Goal: Find contact information: Find contact information

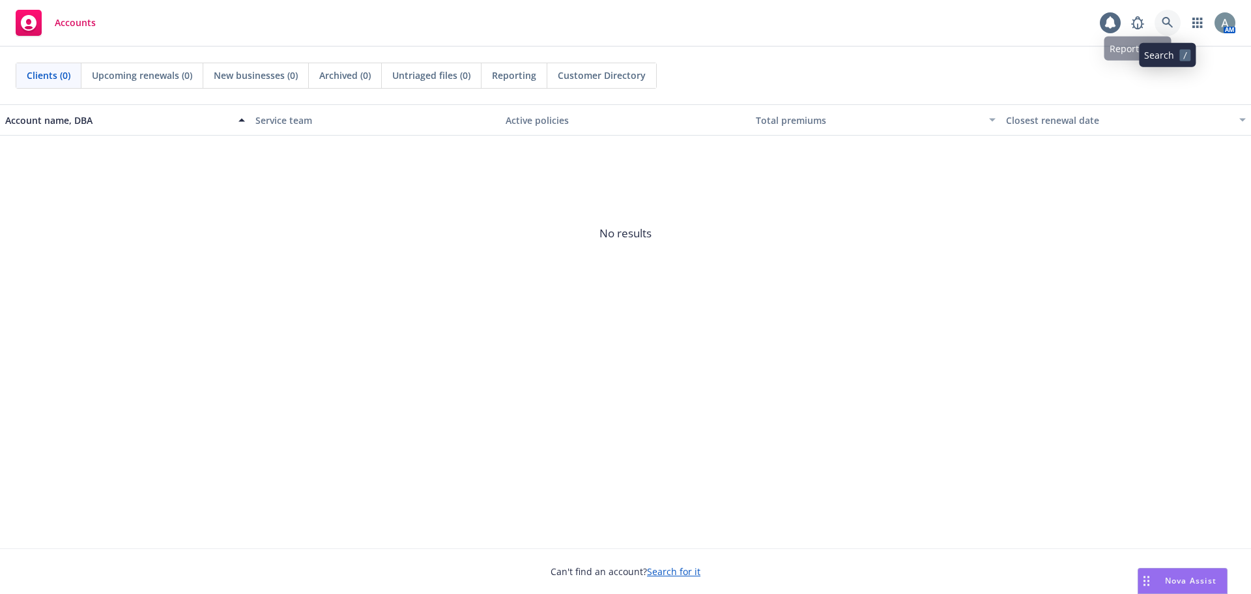
click at [1162, 23] on icon at bounding box center [1168, 23] width 12 height 12
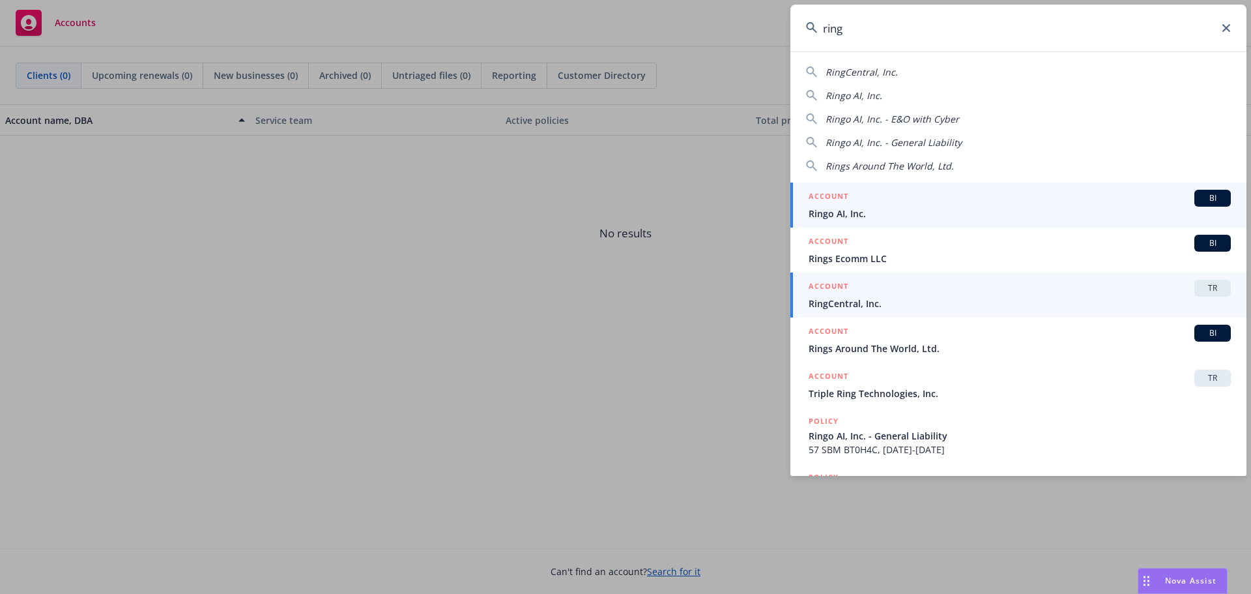
type input "ring"
click at [881, 308] on span "RingCentral, Inc." at bounding box center [1020, 303] width 422 height 14
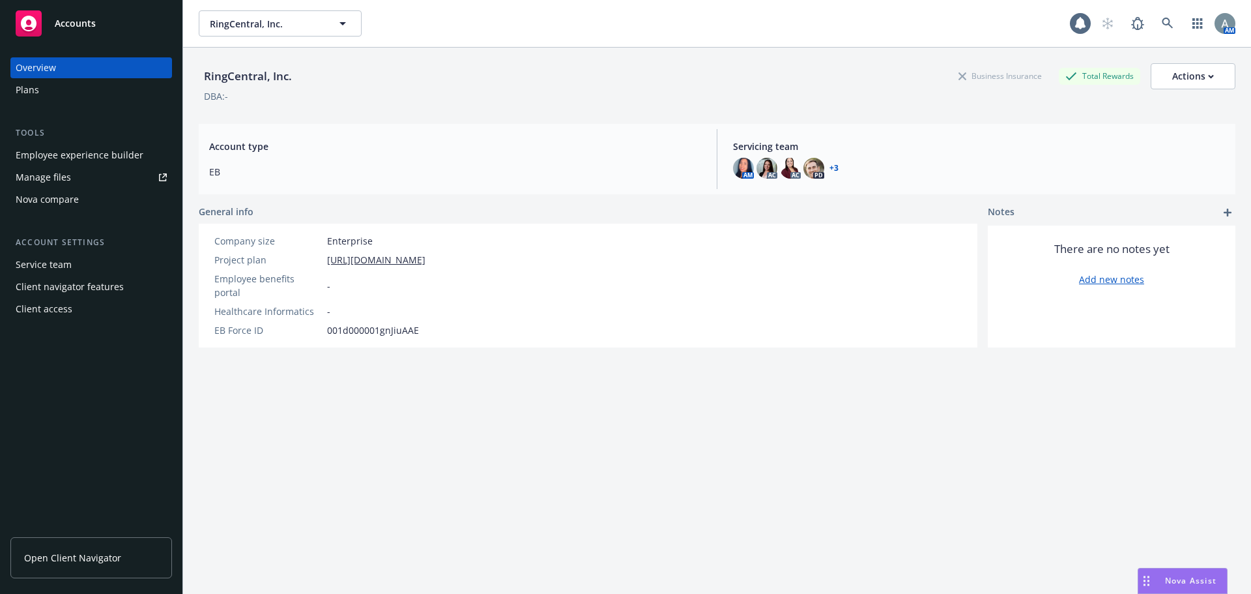
click at [103, 560] on span "Open Client Navigator" at bounding box center [72, 558] width 97 height 14
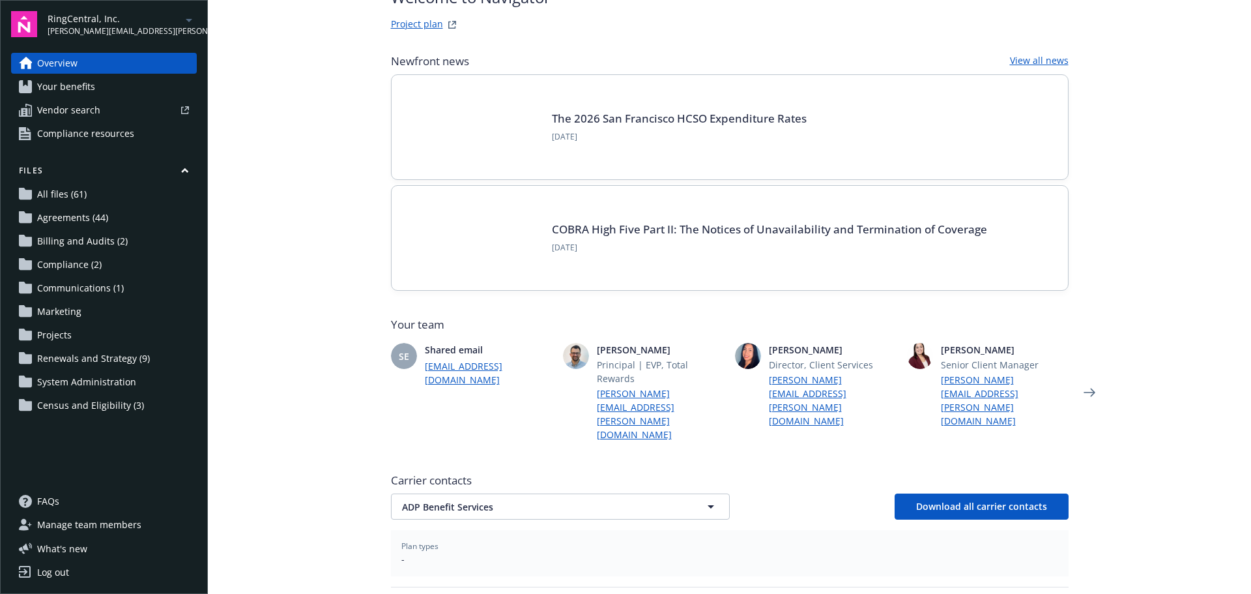
scroll to position [236, 0]
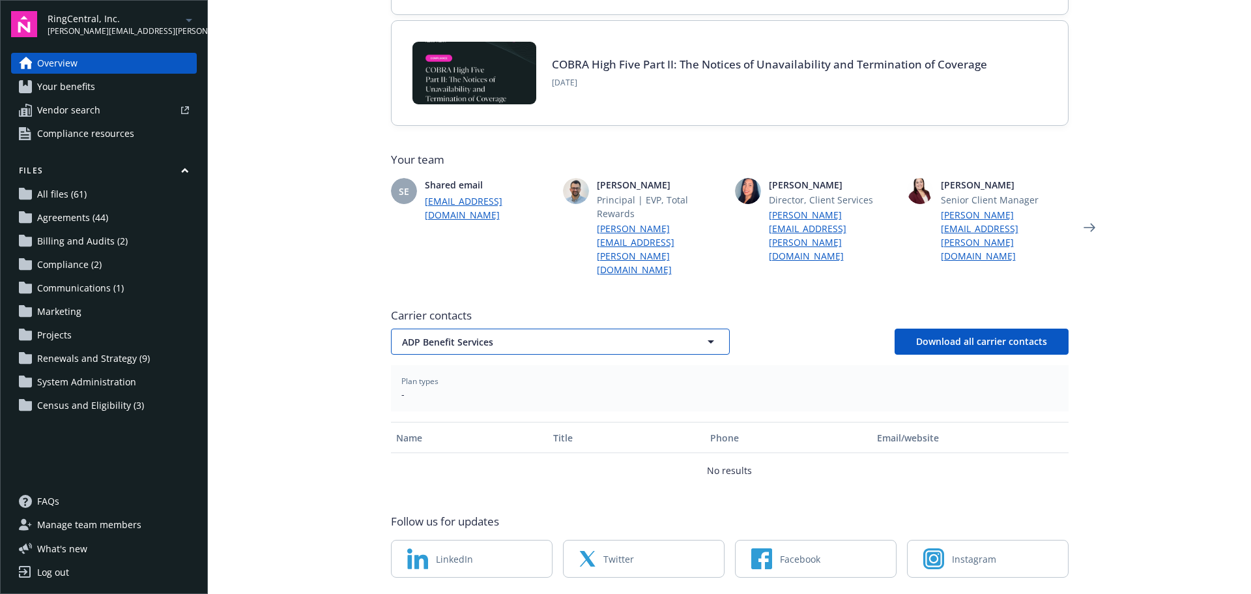
click at [638, 335] on span "ADP Benefit Services" at bounding box center [537, 342] width 271 height 14
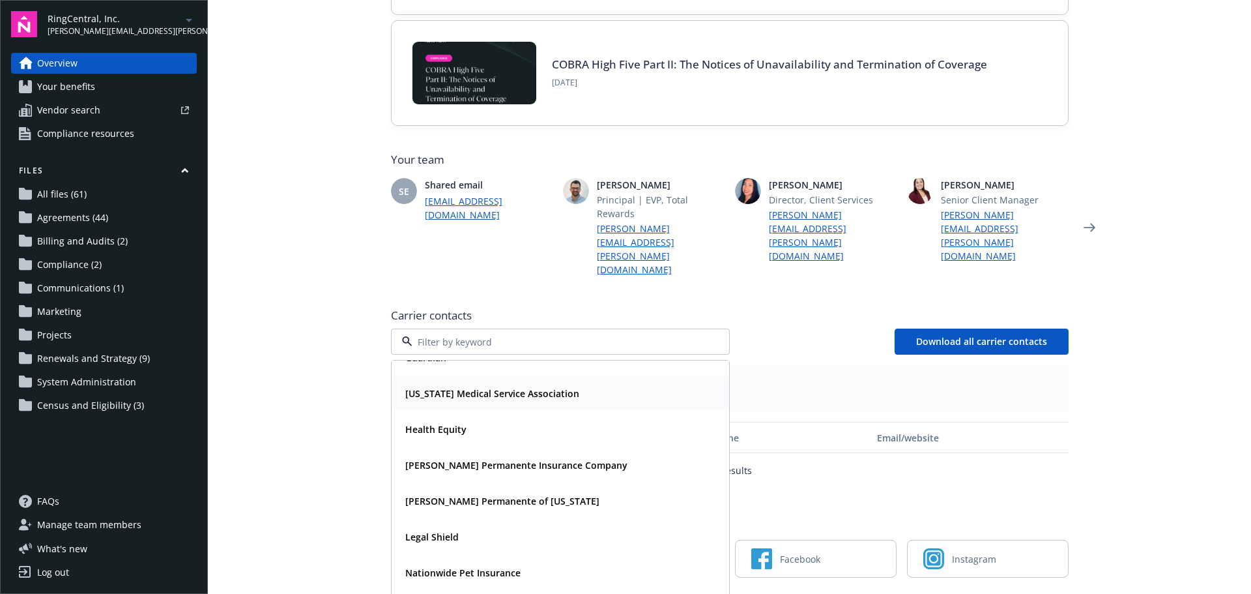
scroll to position [130, 0]
click at [483, 456] on span "[PERSON_NAME] Permanente Insurance Company" at bounding box center [516, 463] width 222 height 14
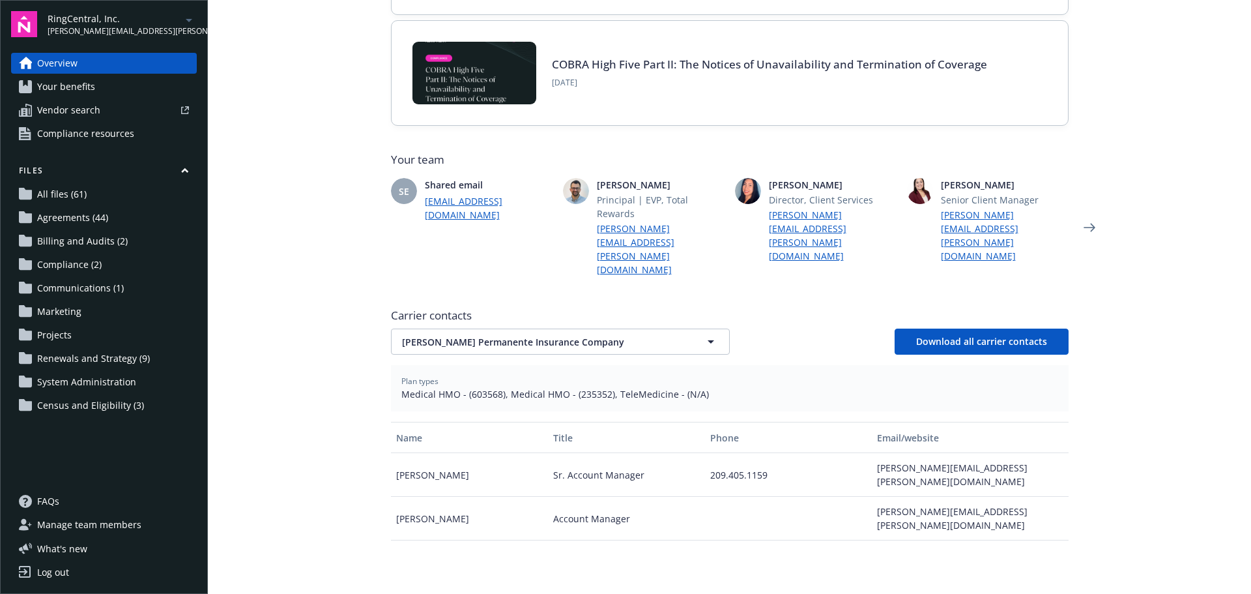
click at [948, 453] on div "[PERSON_NAME][EMAIL_ADDRESS][PERSON_NAME][DOMAIN_NAME]" at bounding box center [970, 475] width 196 height 44
drag, startPoint x: 970, startPoint y: 429, endPoint x: 871, endPoint y: 429, distance: 99.0
click at [872, 453] on div "[PERSON_NAME][EMAIL_ADDRESS][PERSON_NAME][DOMAIN_NAME]" at bounding box center [970, 475] width 196 height 44
copy div "[PERSON_NAME][EMAIL_ADDRESS][PERSON_NAME][DOMAIN_NAME]"
drag, startPoint x: 1006, startPoint y: 459, endPoint x: 869, endPoint y: 463, distance: 136.9
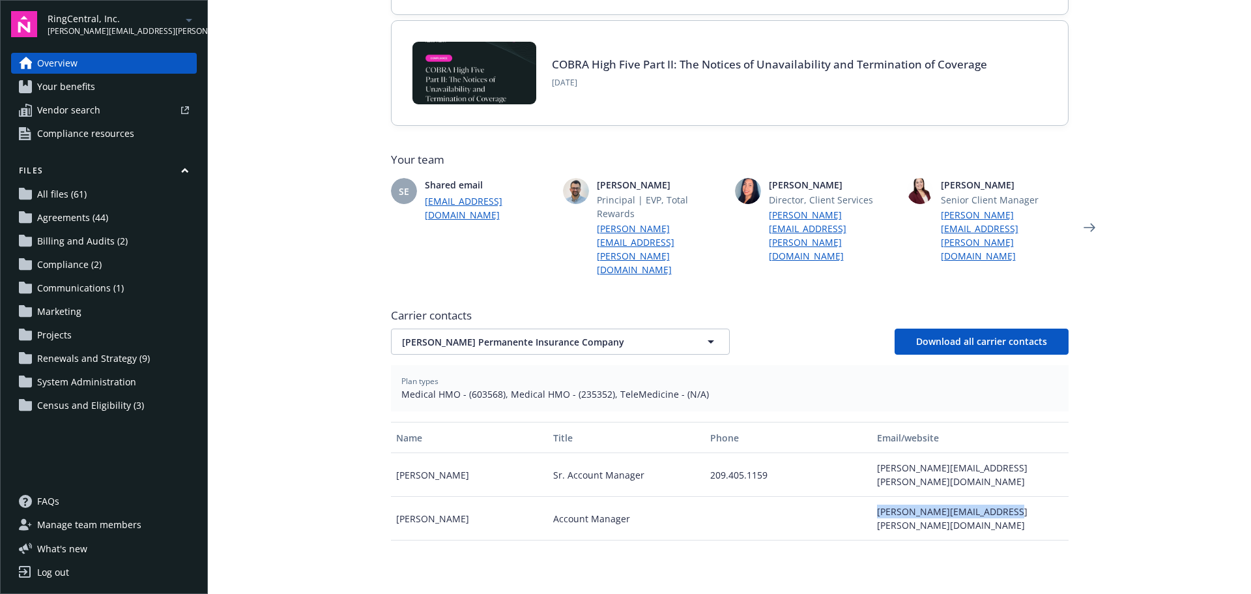
click at [872, 496] on div "[PERSON_NAME][EMAIL_ADDRESS][PERSON_NAME][DOMAIN_NAME]" at bounding box center [970, 518] width 196 height 44
copy div "[PERSON_NAME][EMAIL_ADDRESS][PERSON_NAME][DOMAIN_NAME]"
click at [674, 328] on button "[PERSON_NAME] Permanente Insurance Company" at bounding box center [560, 341] width 339 height 26
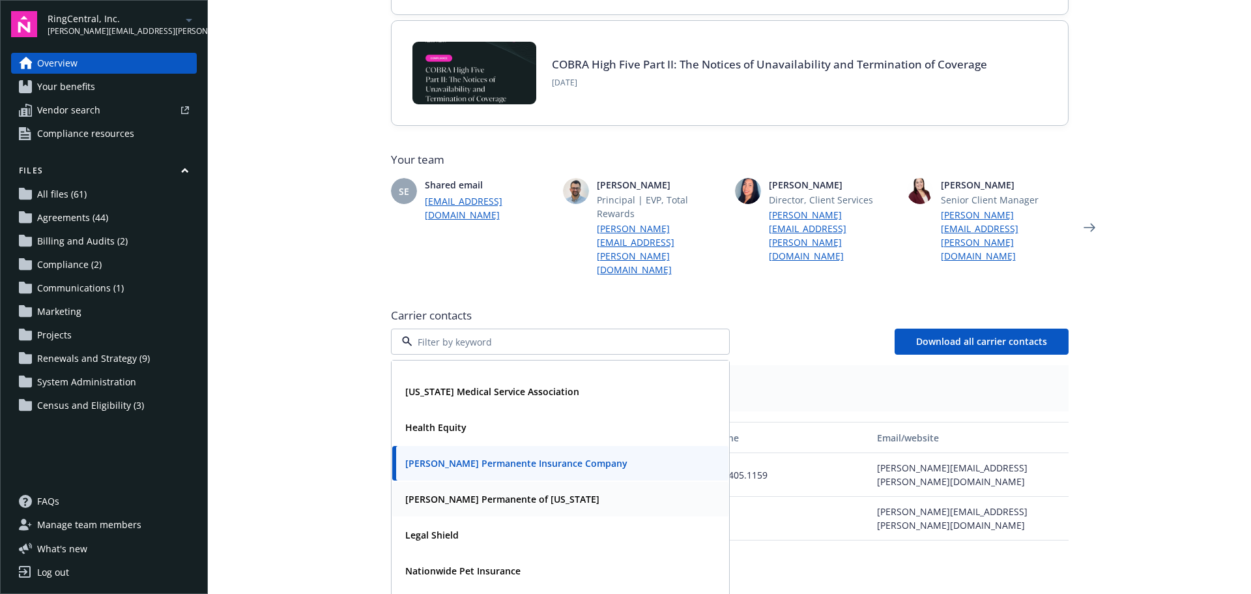
click at [508, 493] on strong "[PERSON_NAME] Permanente of [US_STATE]" at bounding box center [502, 499] width 194 height 12
